Goal: Navigation & Orientation: Find specific page/section

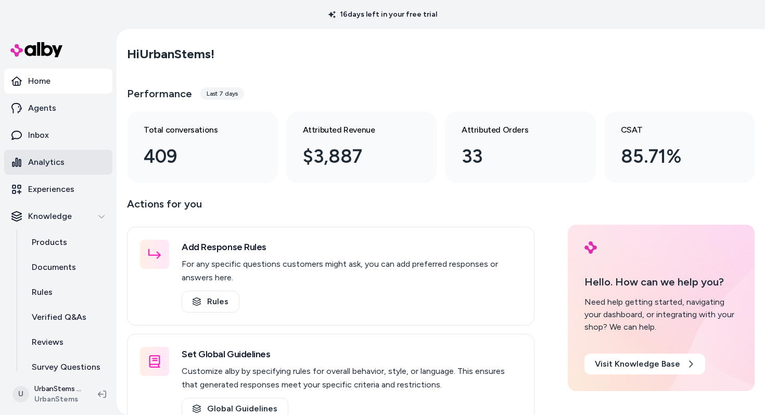
click at [53, 167] on p "Analytics" at bounding box center [46, 162] width 36 height 12
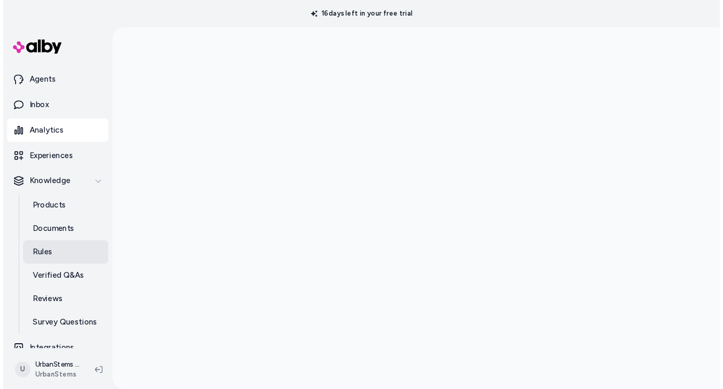
scroll to position [35, 0]
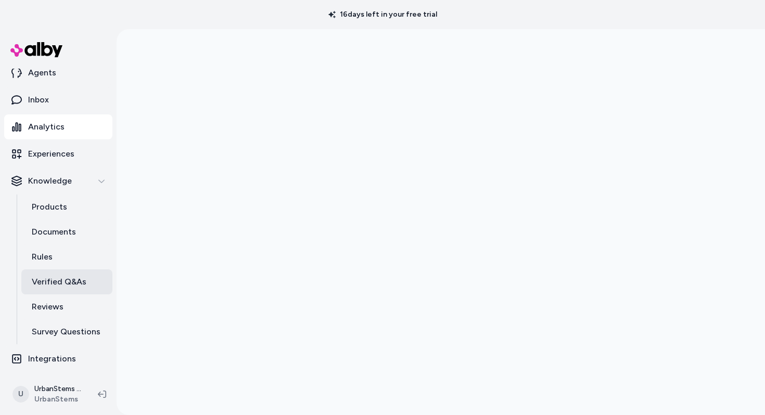
click at [76, 286] on p "Verified Q&As" at bounding box center [59, 282] width 55 height 12
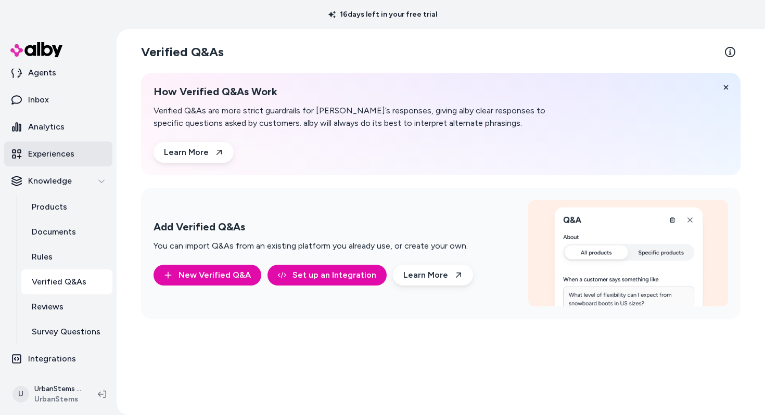
click at [64, 154] on p "Experiences" at bounding box center [51, 154] width 46 height 12
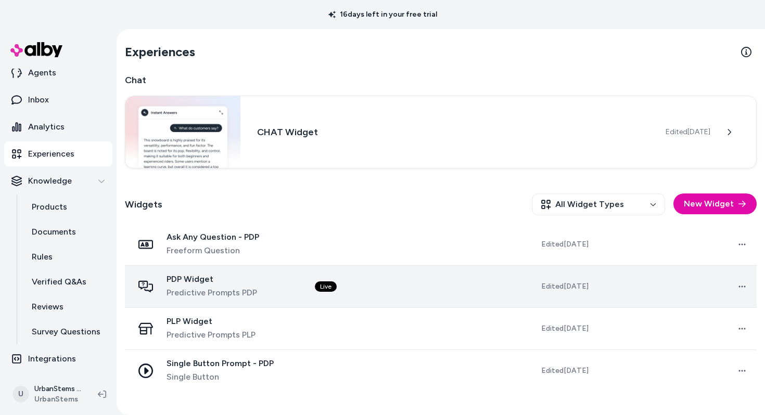
click at [230, 284] on span "PDP Widget" at bounding box center [211, 279] width 91 height 10
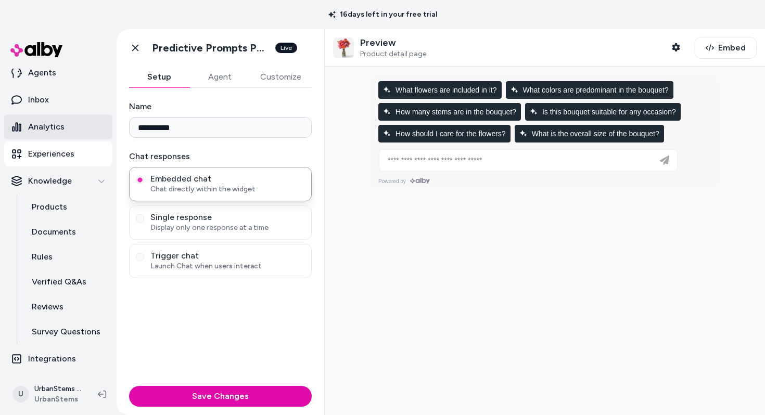
click at [35, 121] on p "Analytics" at bounding box center [46, 127] width 36 height 12
